Goal: Transaction & Acquisition: Purchase product/service

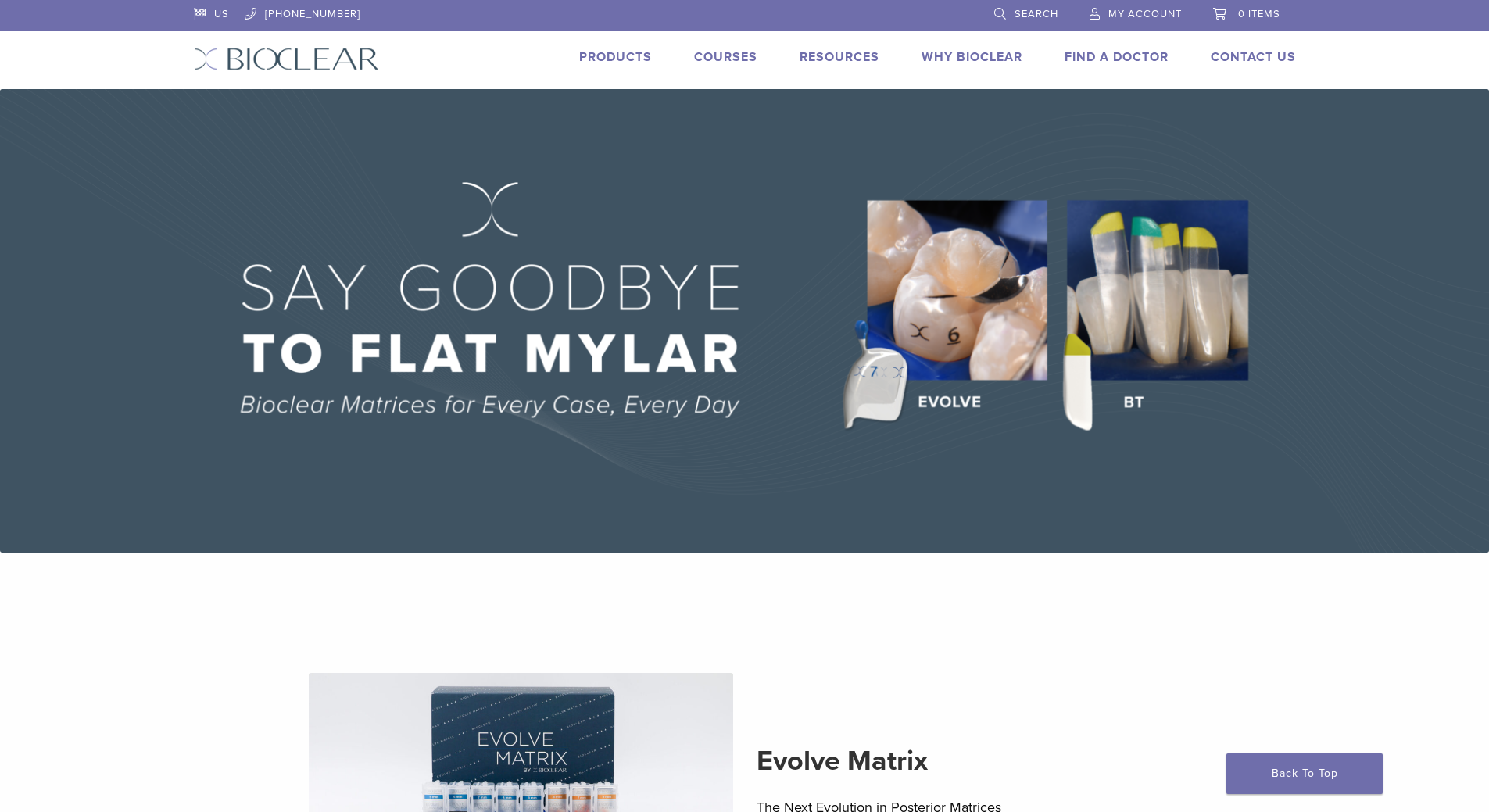
click at [621, 58] on link "Products" at bounding box center [615, 57] width 73 height 15
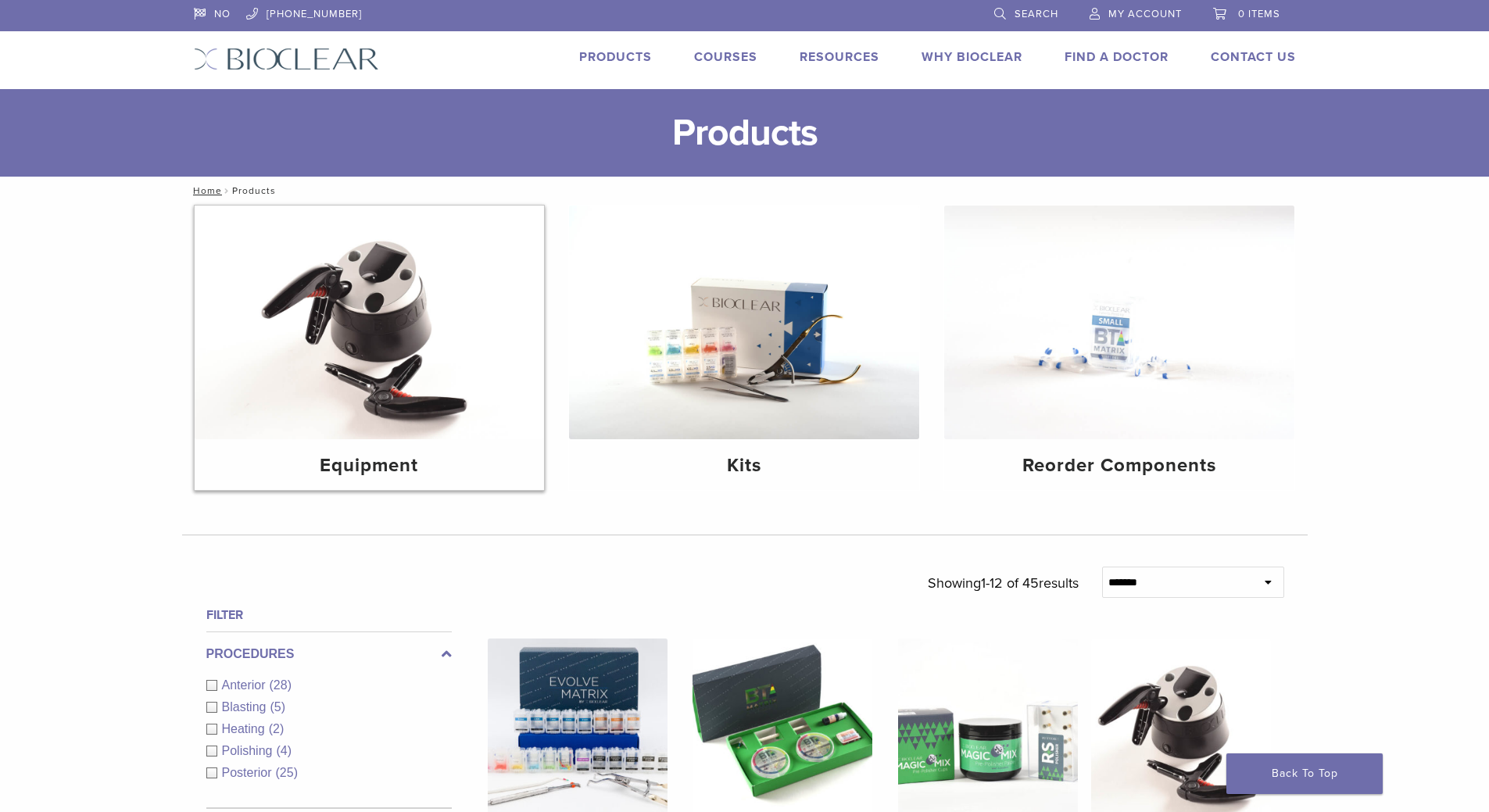
click at [391, 317] on img at bounding box center [370, 322] width 350 height 234
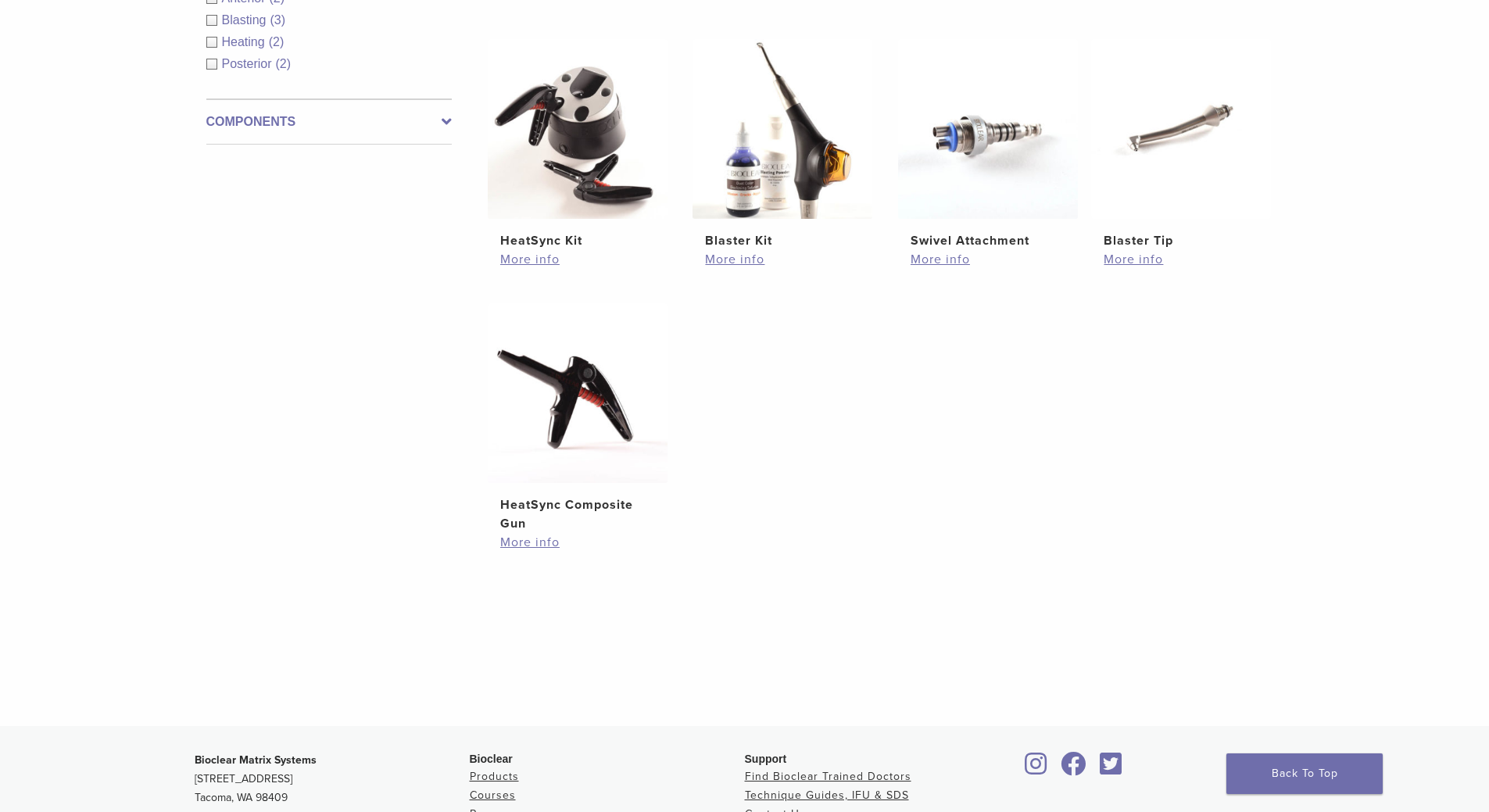
scroll to position [157, 0]
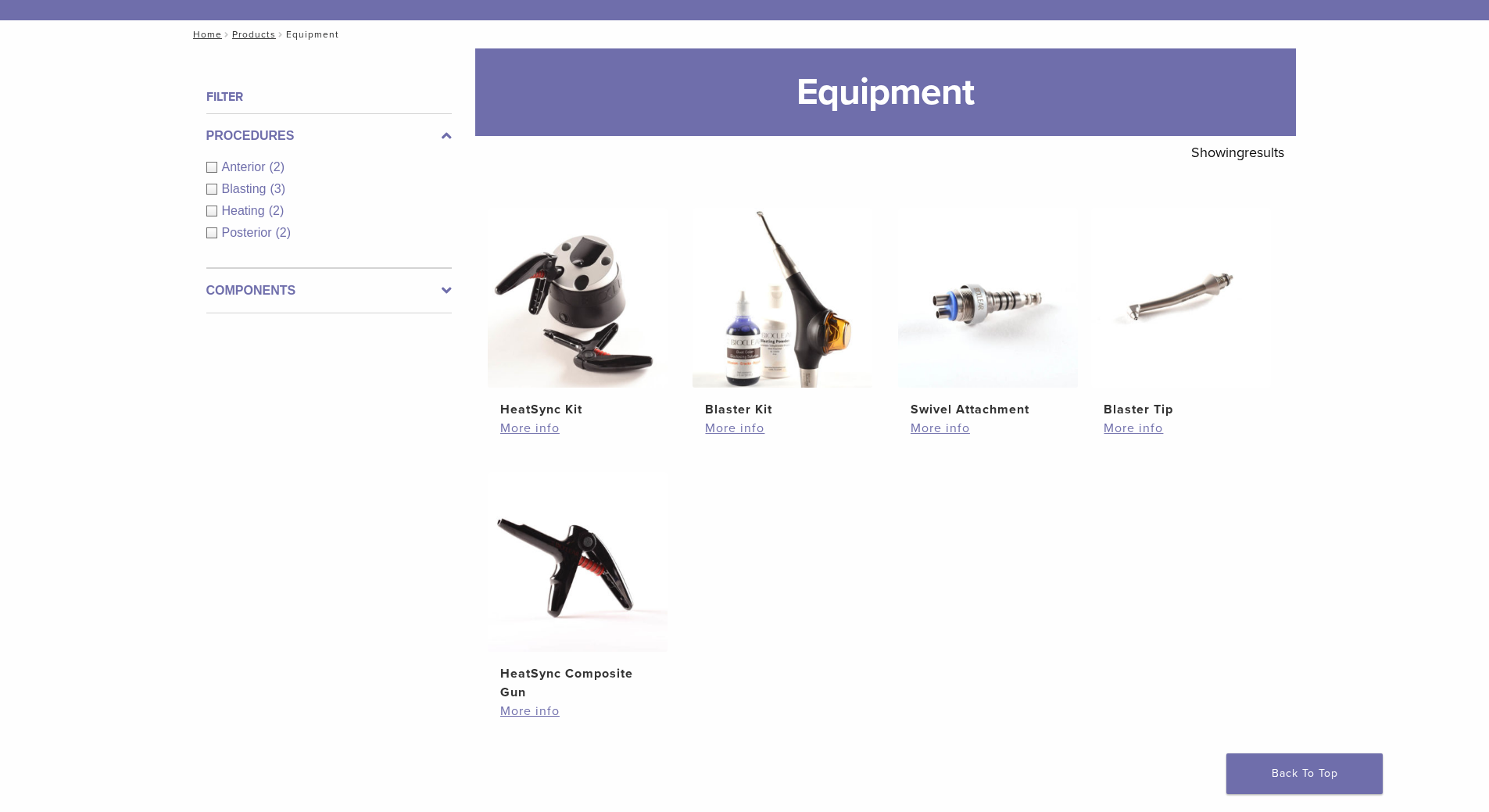
click at [242, 210] on span "Heating" at bounding box center [245, 211] width 47 height 13
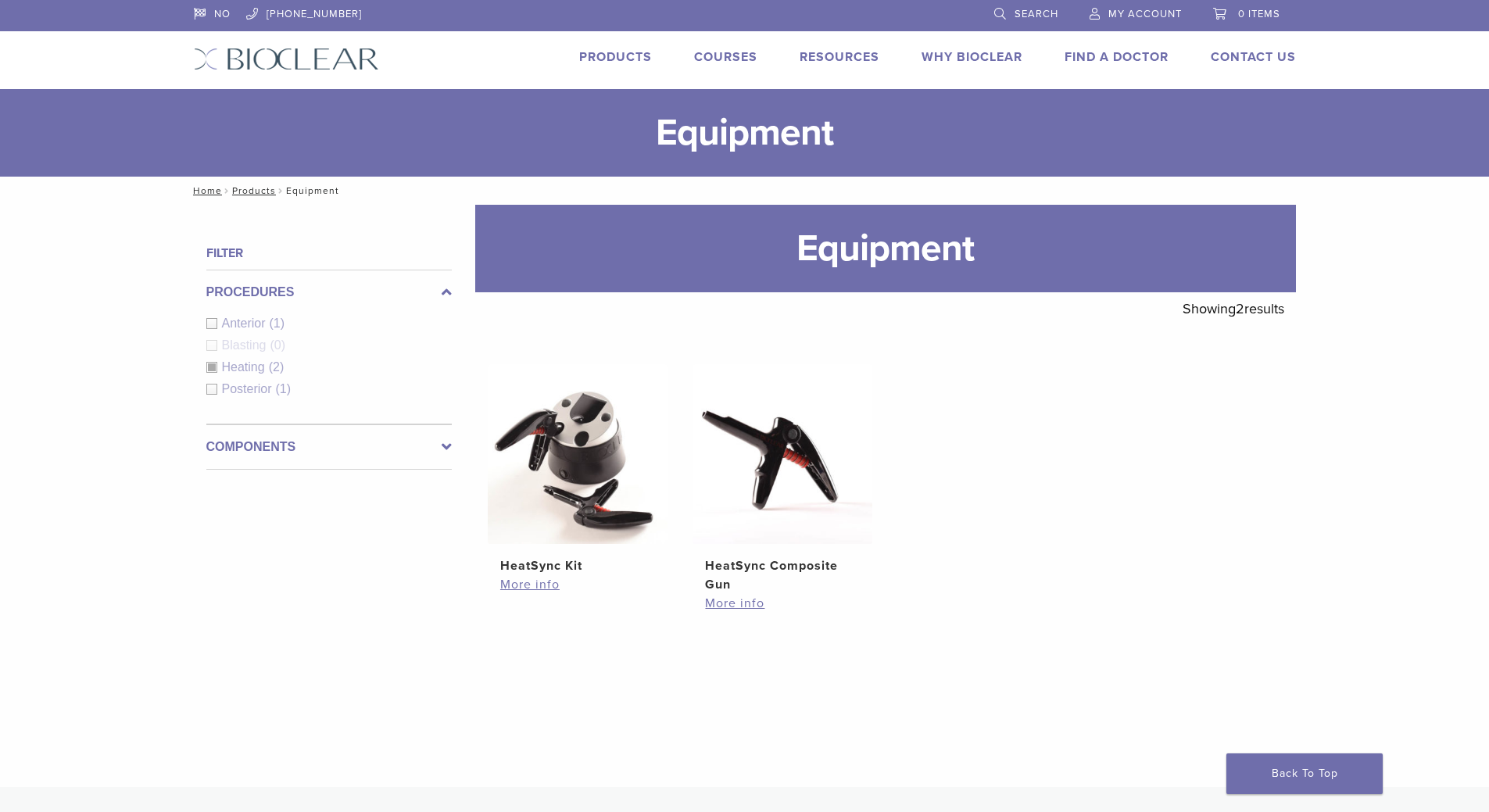
scroll to position [157, 0]
